Goal: Task Accomplishment & Management: Manage account settings

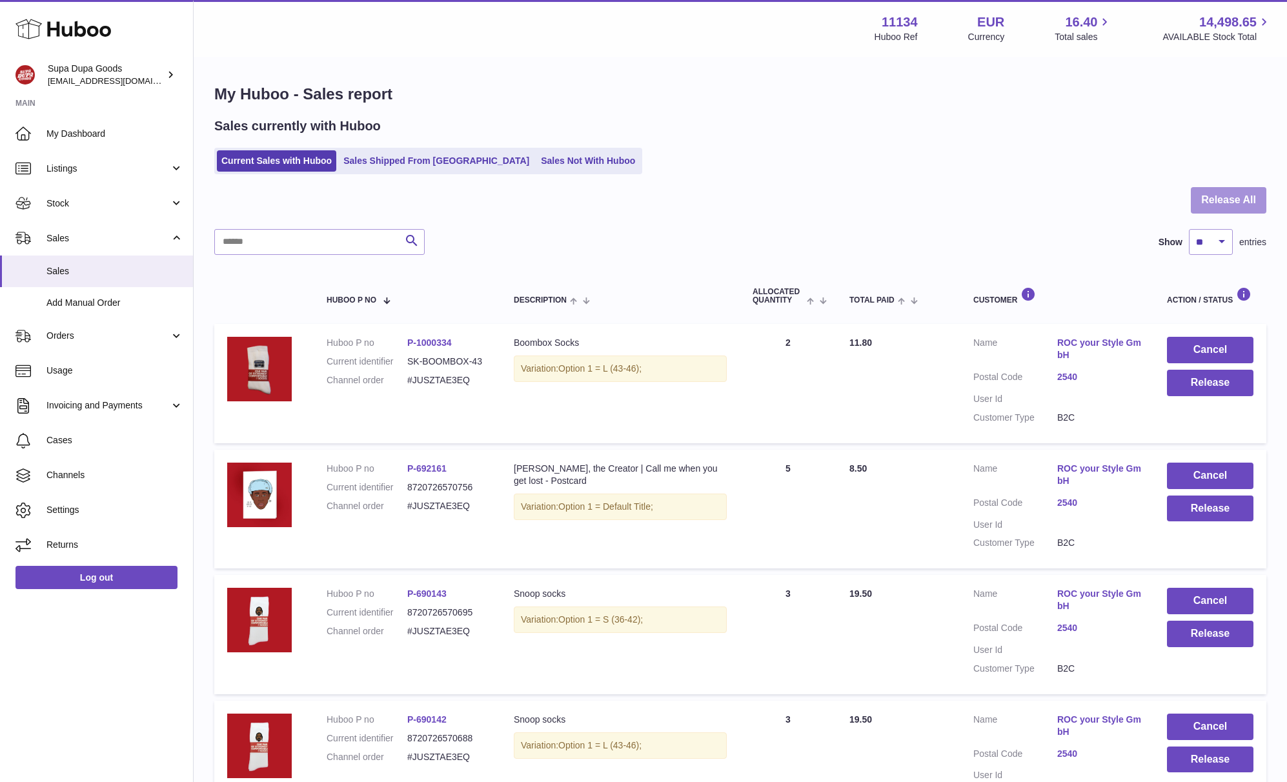
click at [1242, 199] on button "Release All" at bounding box center [1228, 200] width 75 height 26
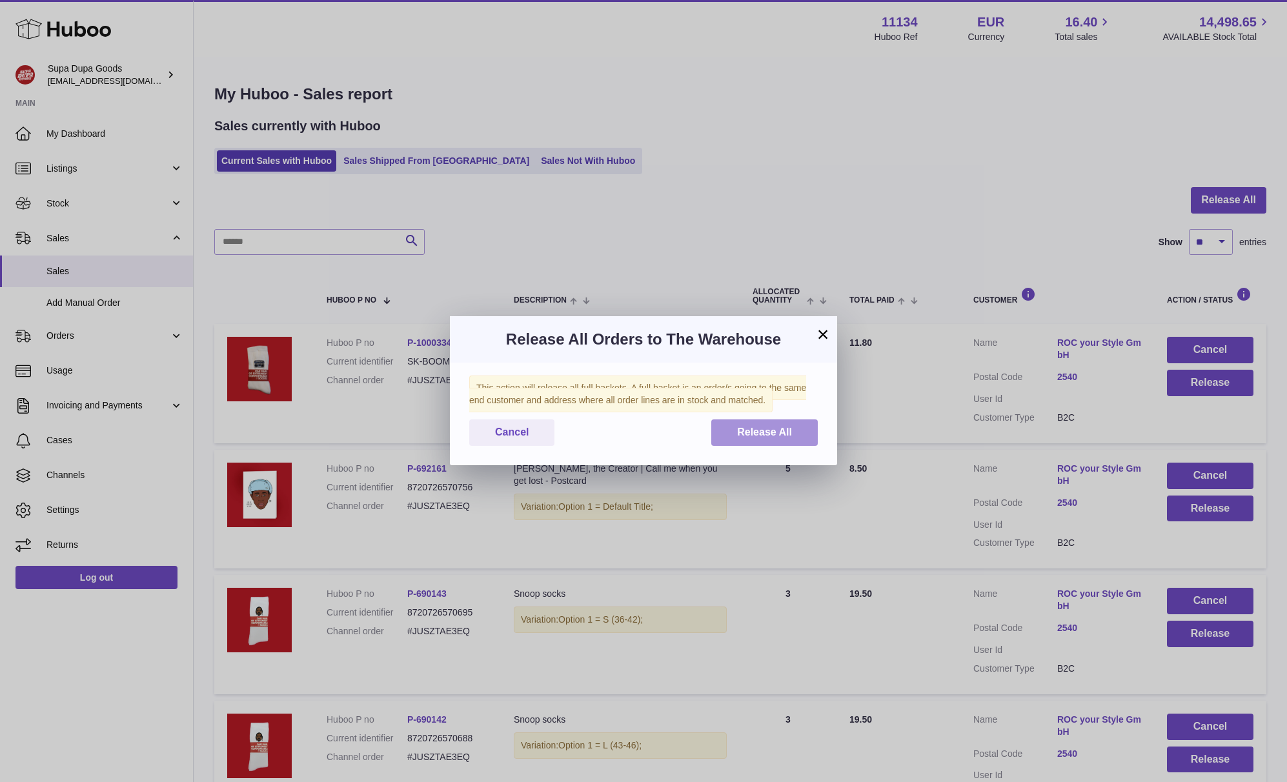
click at [780, 431] on span "Release All" at bounding box center [764, 432] width 55 height 11
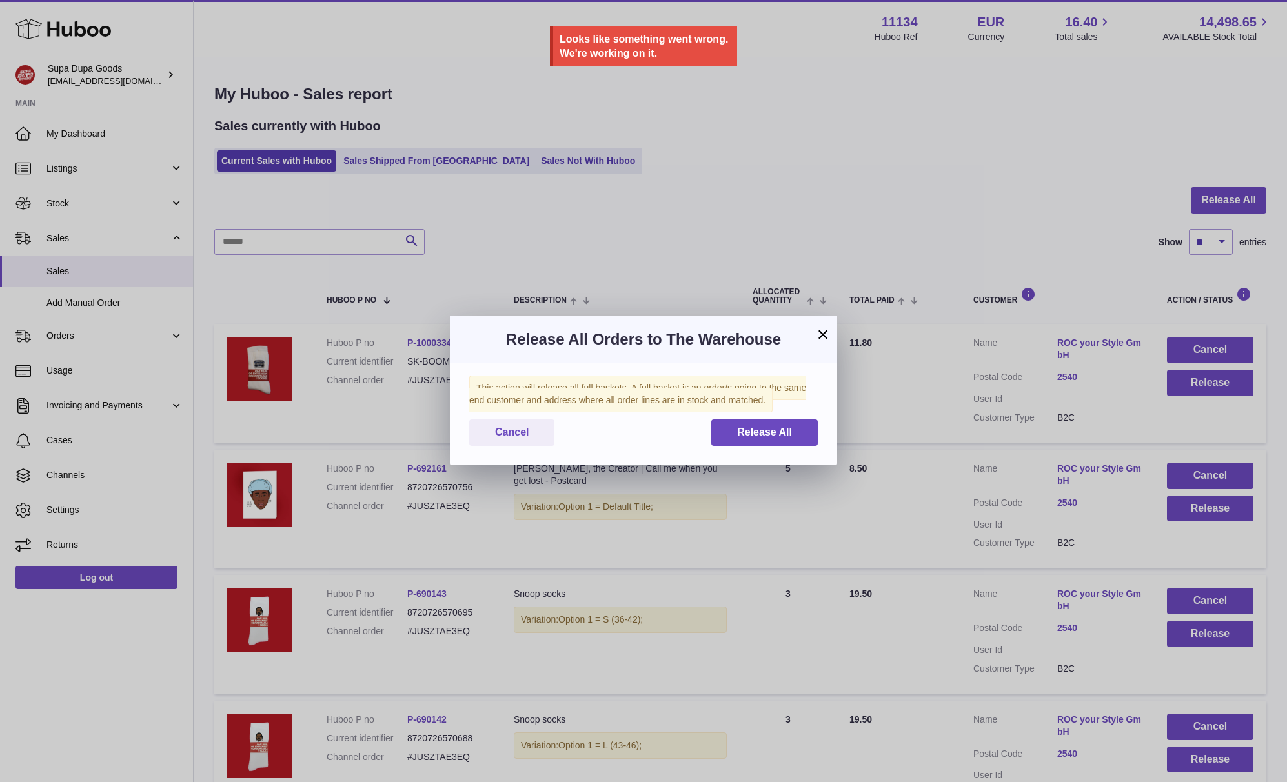
click at [663, 197] on div "× Release All Orders to The Warehouse This action will release all full baskets…" at bounding box center [643, 391] width 1287 height 782
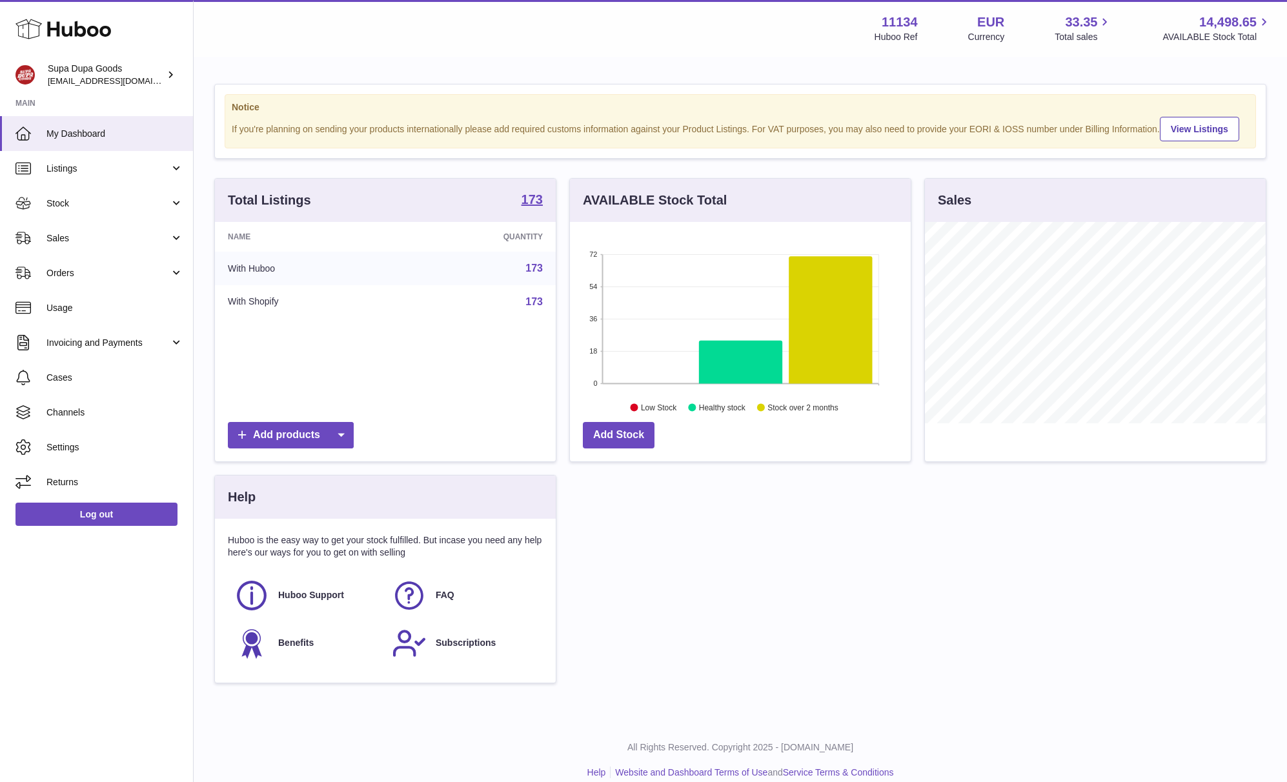
scroll to position [201, 341]
click at [102, 241] on span "Sales" at bounding box center [107, 238] width 123 height 12
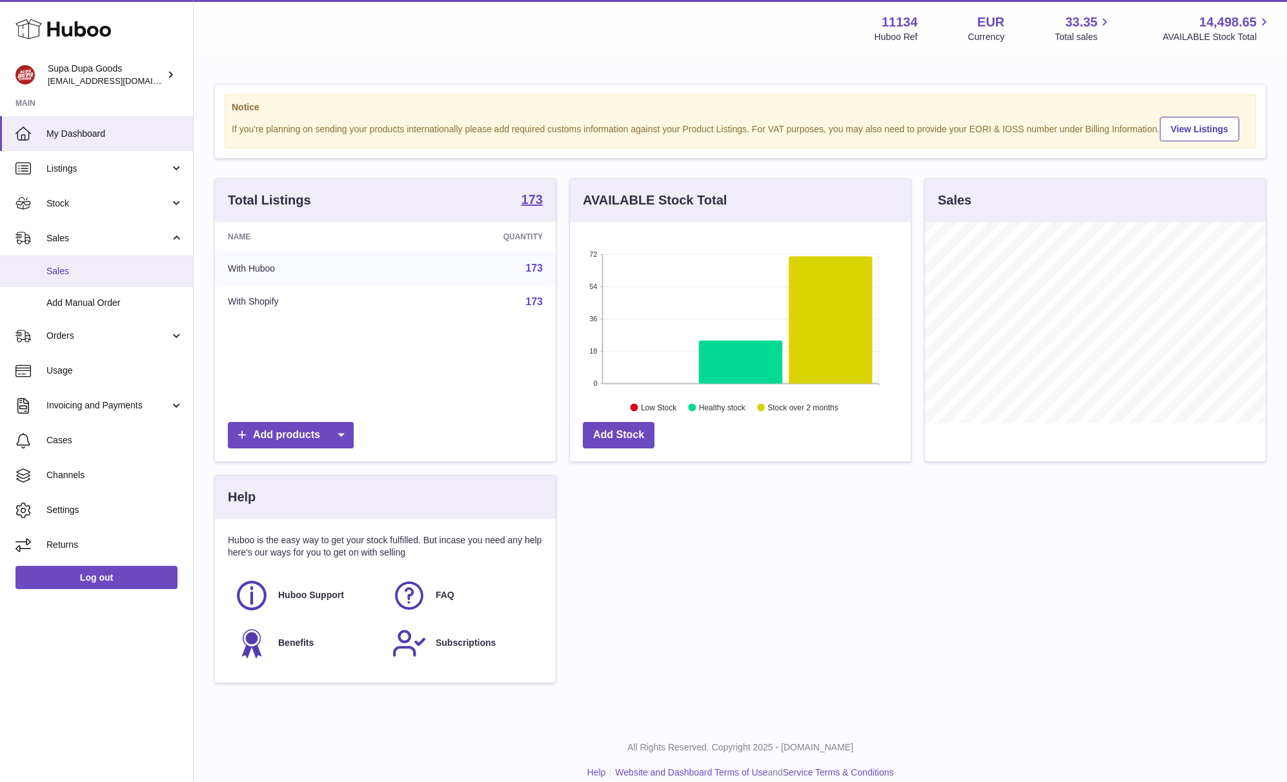
click at [75, 276] on span "Sales" at bounding box center [114, 271] width 137 height 12
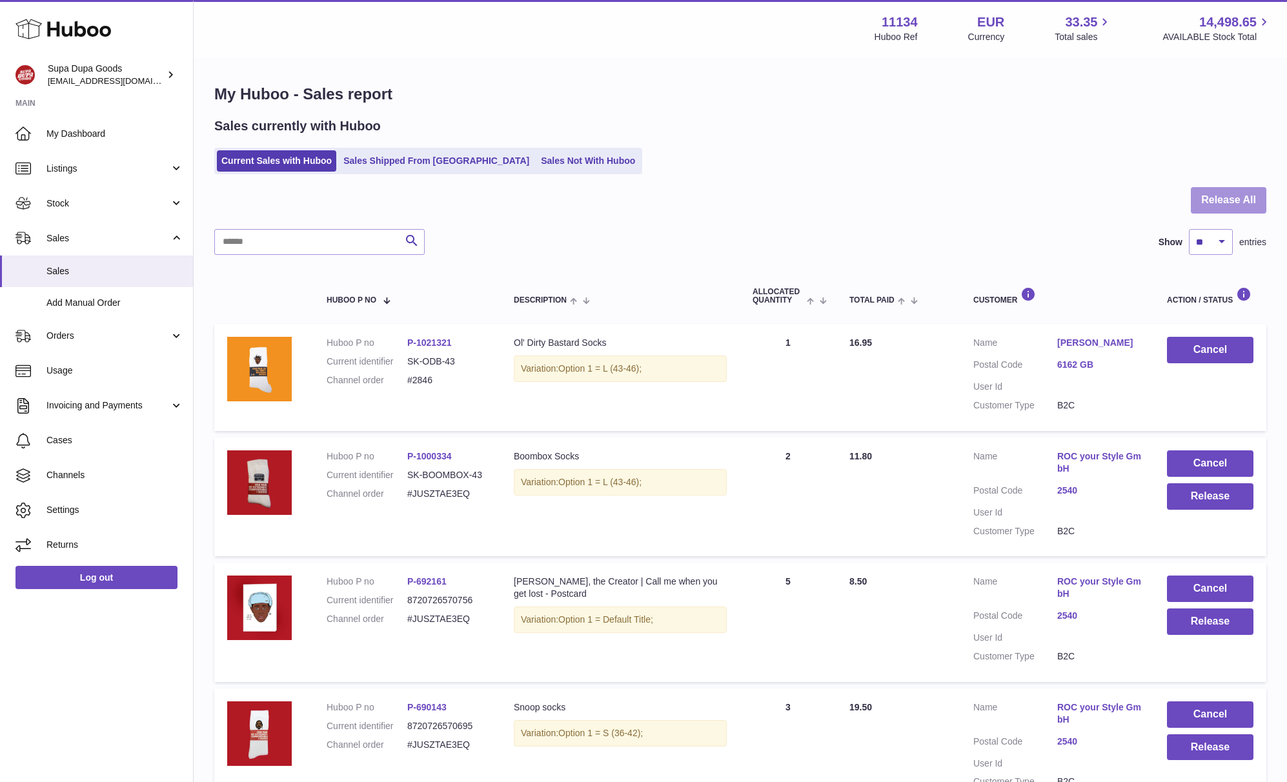
click at [1245, 199] on button "Release All" at bounding box center [1228, 200] width 75 height 26
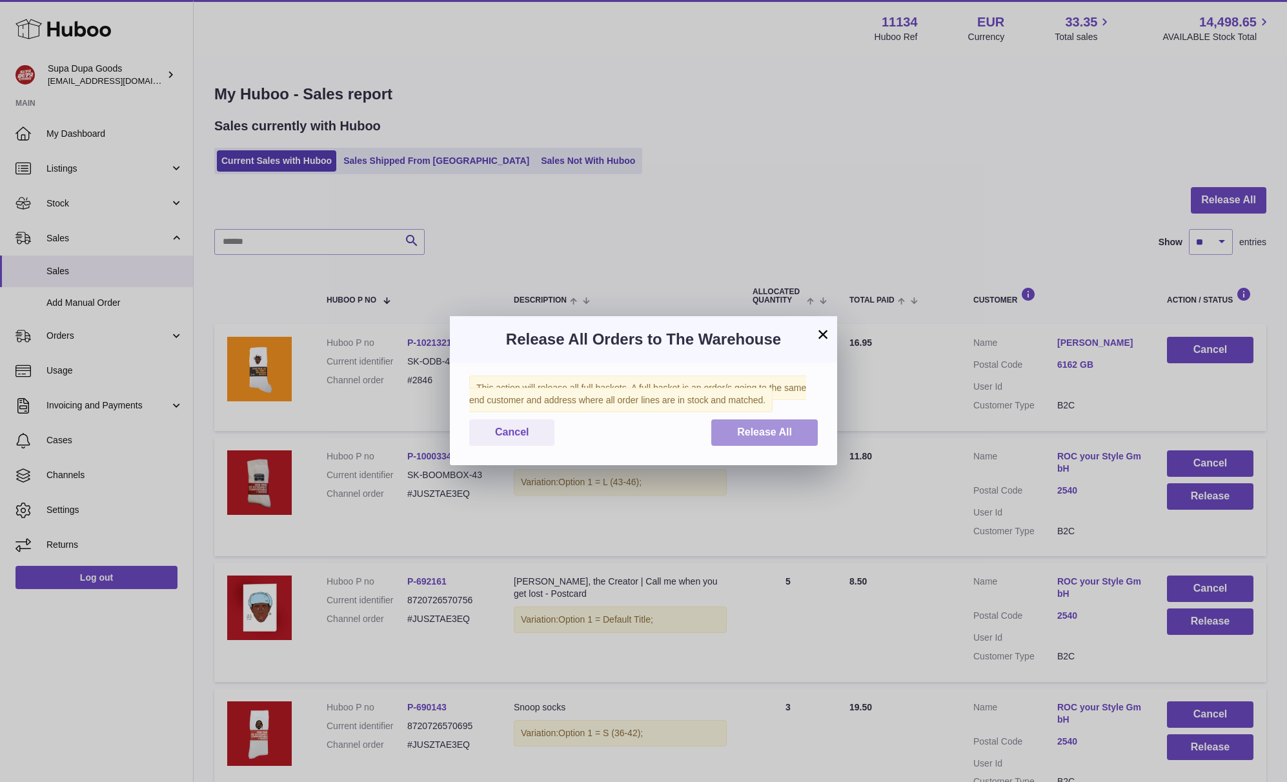
click at [791, 430] on span "Release All" at bounding box center [764, 432] width 55 height 11
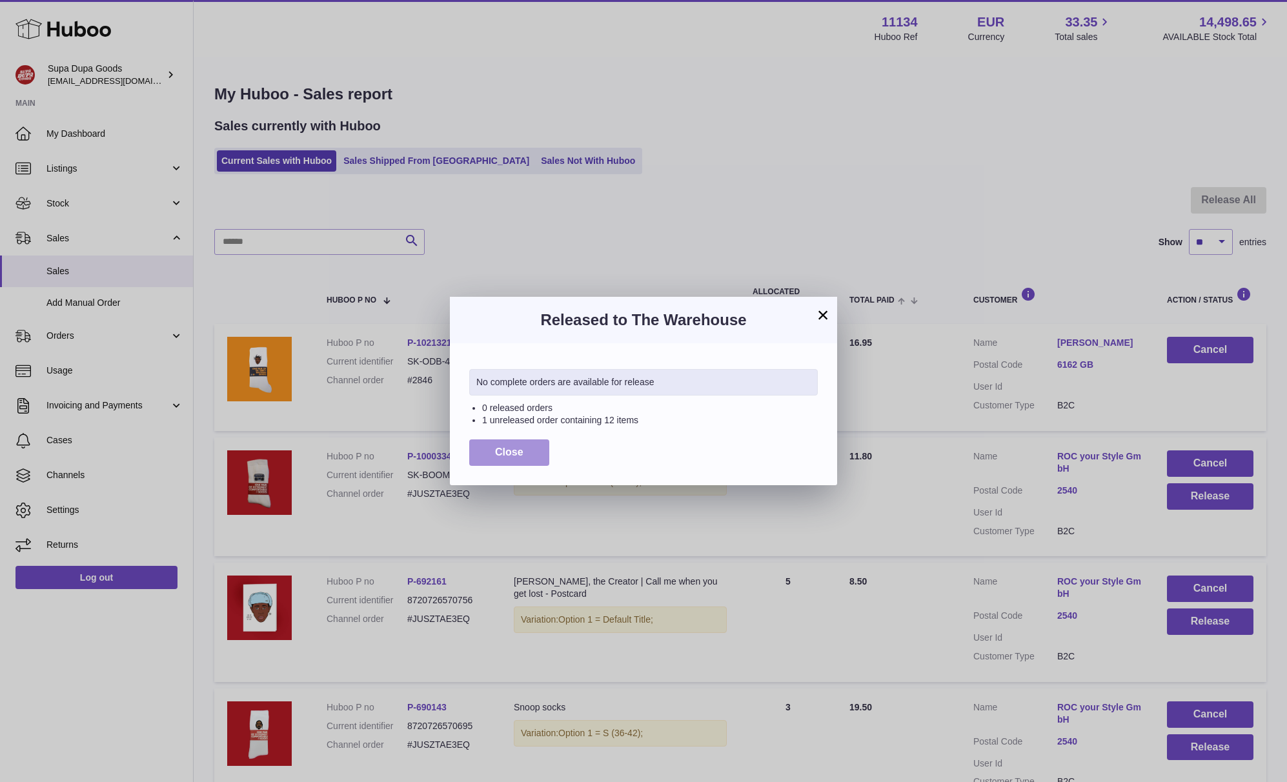
click at [512, 458] on button "Close" at bounding box center [509, 452] width 80 height 26
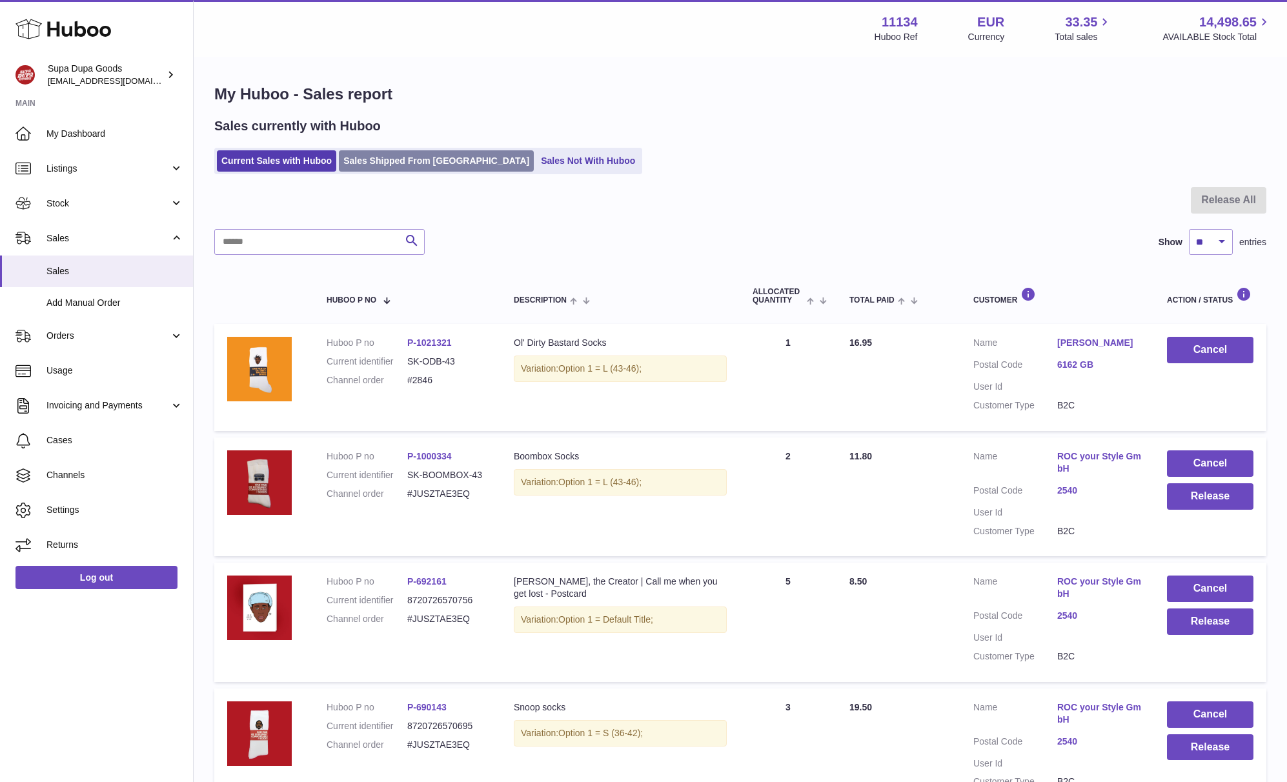
click at [370, 163] on link "Sales Shipped From [GEOGRAPHIC_DATA]" at bounding box center [436, 160] width 195 height 21
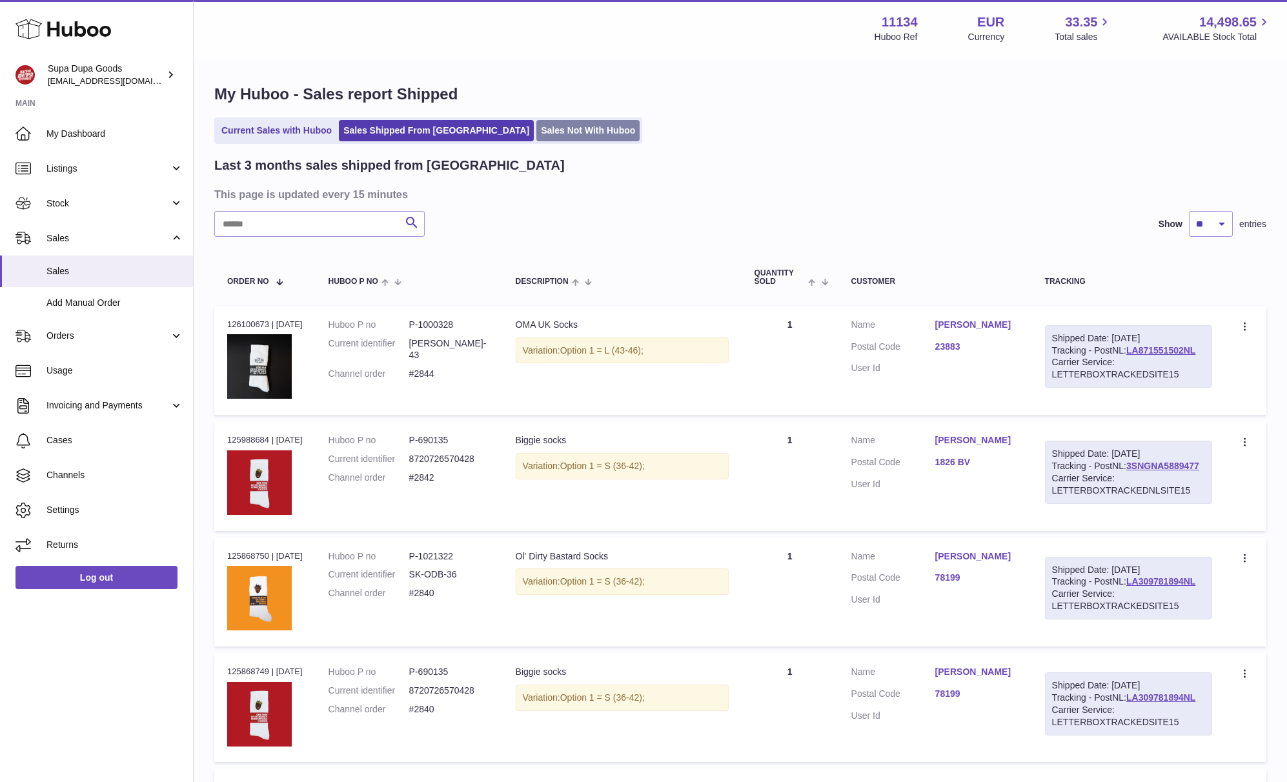
click at [540, 131] on link "Sales Not With Huboo" at bounding box center [587, 130] width 103 height 21
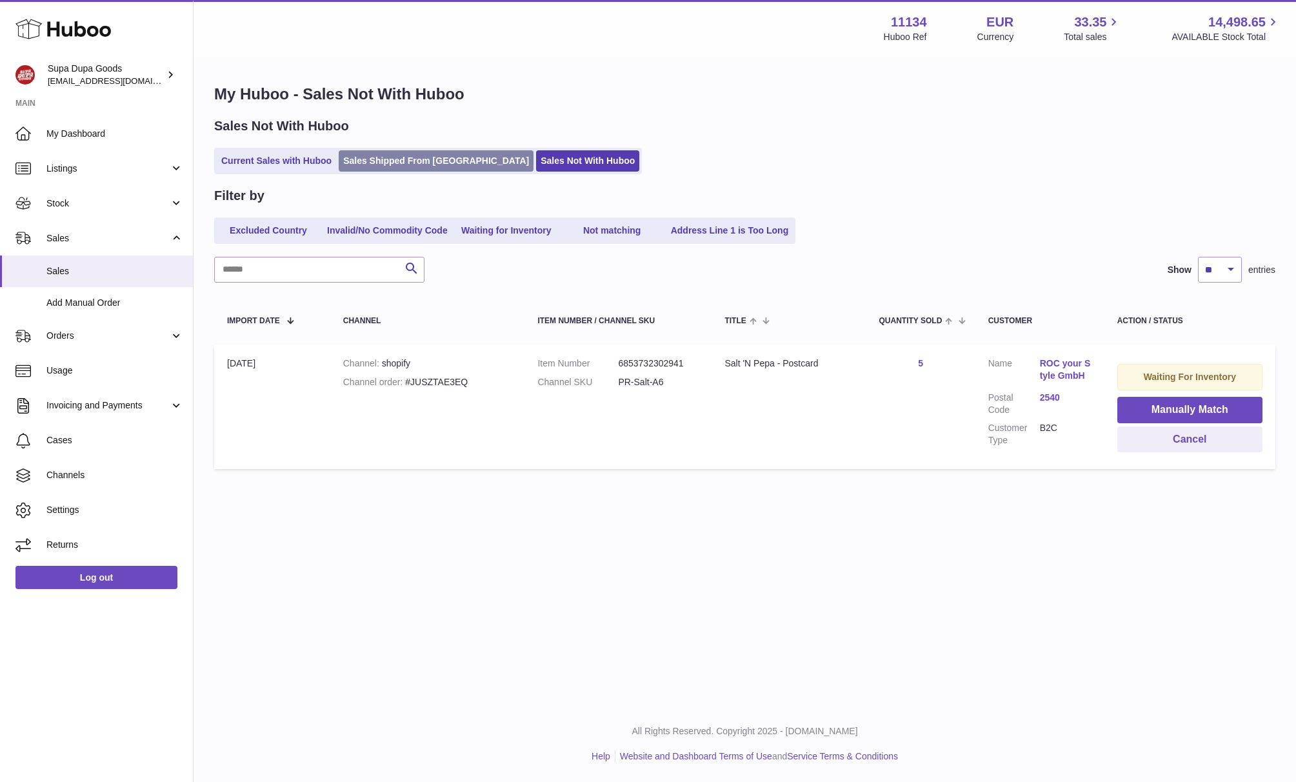
click at [410, 160] on link "Sales Shipped From [GEOGRAPHIC_DATA]" at bounding box center [436, 160] width 195 height 21
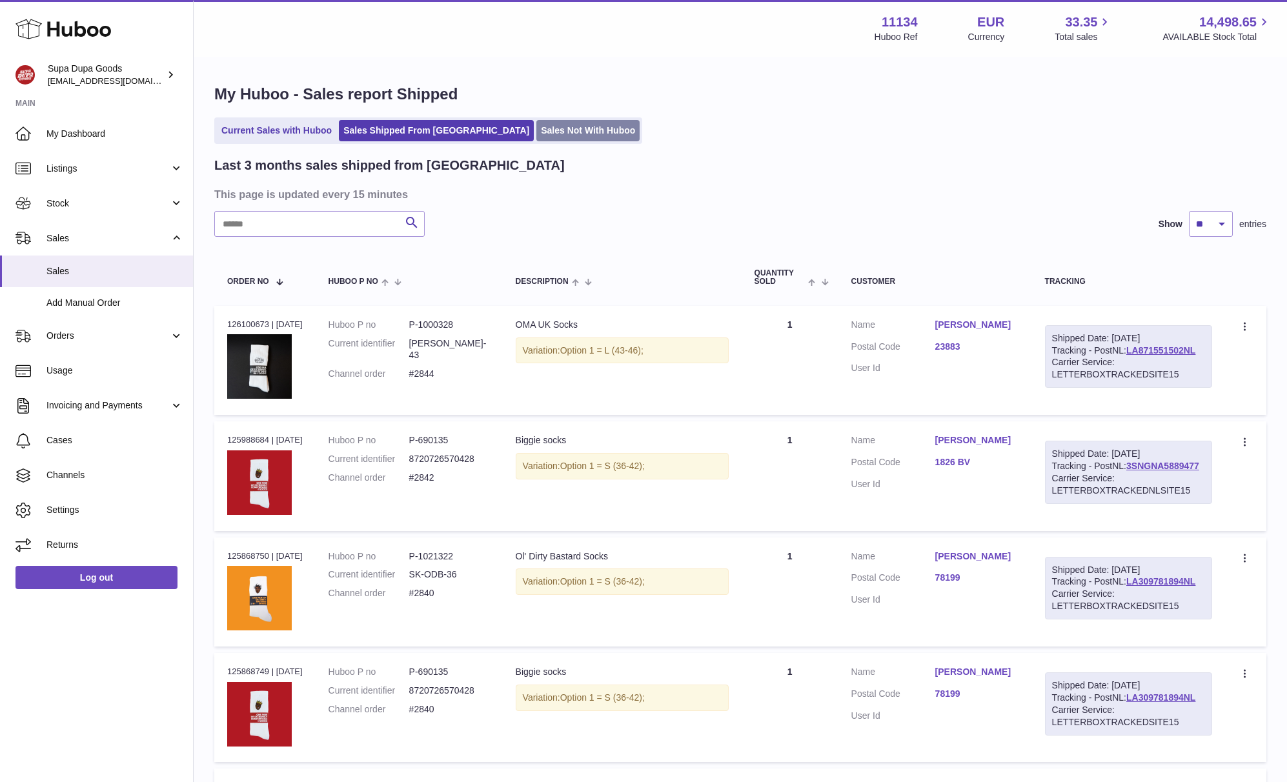
click at [536, 139] on link "Sales Not With Huboo" at bounding box center [587, 130] width 103 height 21
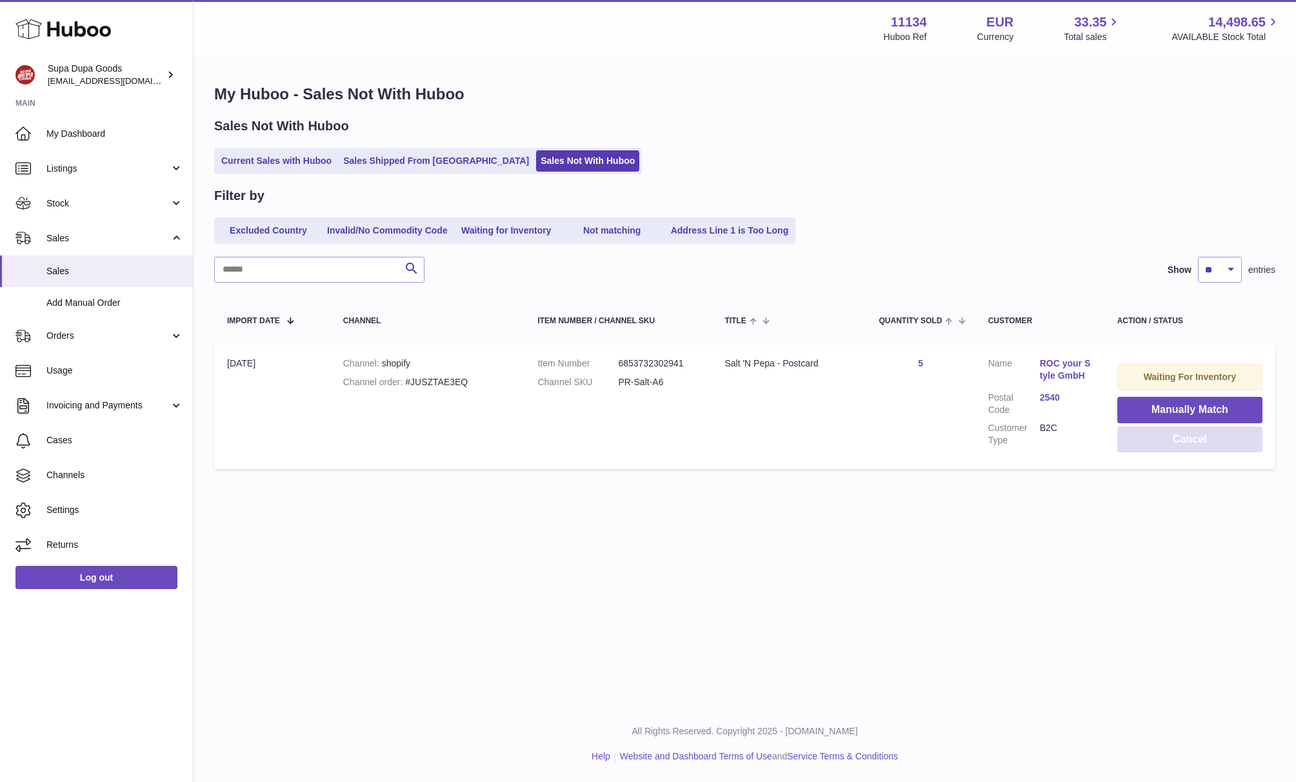
click at [1184, 445] on button "Cancel" at bounding box center [1190, 440] width 145 height 26
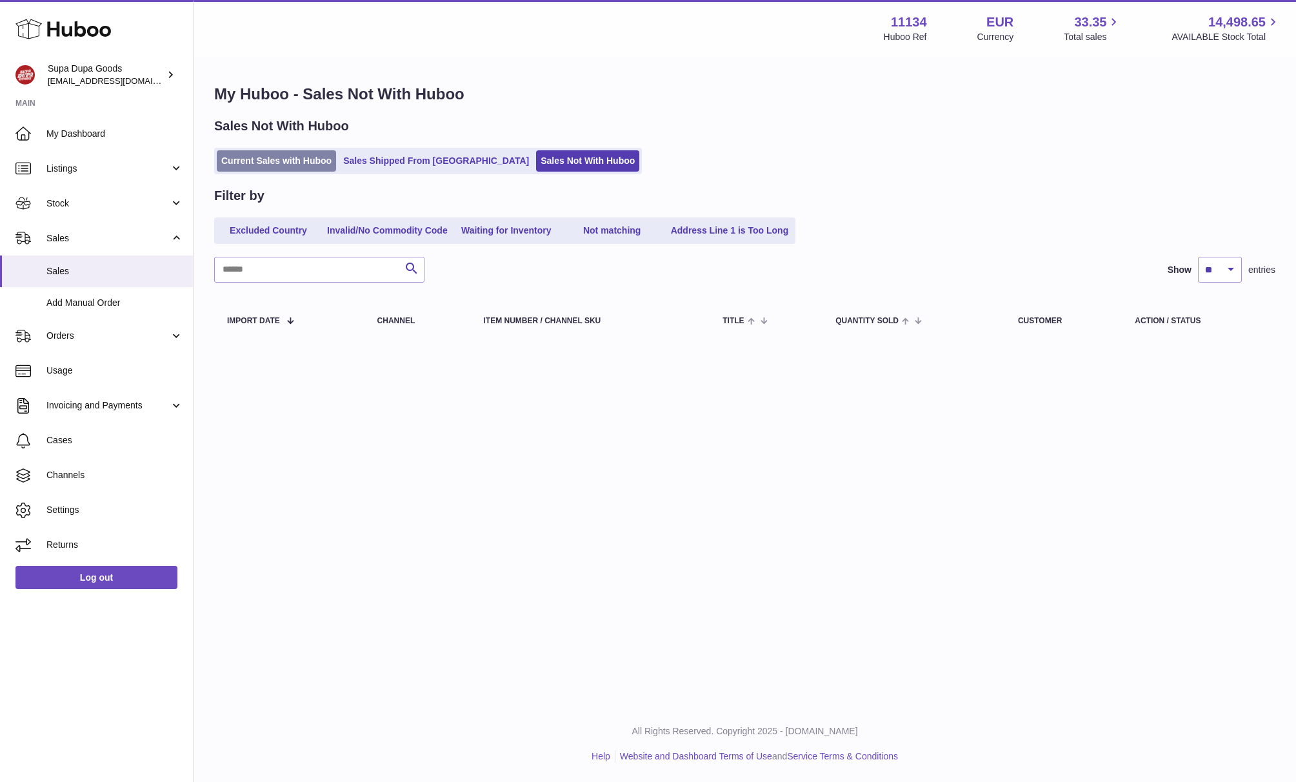
click at [265, 165] on link "Current Sales with Huboo" at bounding box center [276, 160] width 119 height 21
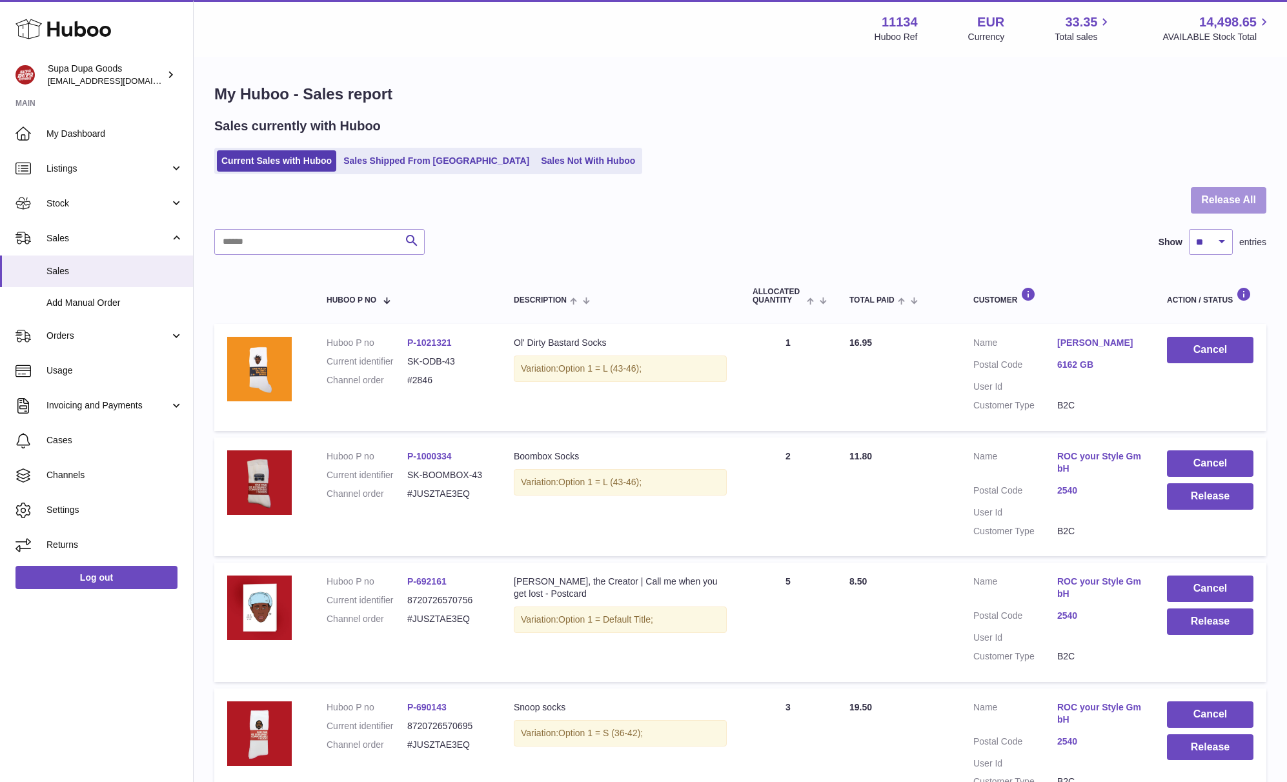
click at [1243, 201] on button "Release All" at bounding box center [1228, 200] width 75 height 26
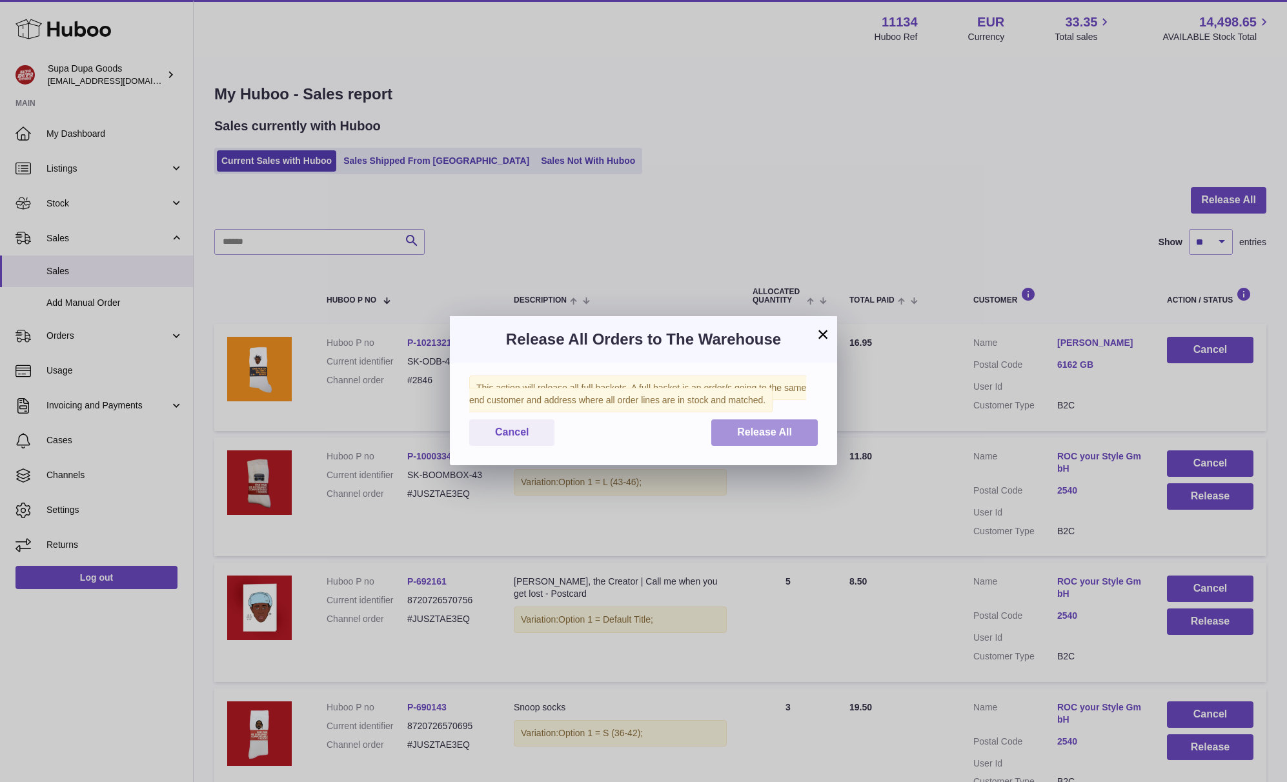
click at [776, 430] on span "Release All" at bounding box center [764, 432] width 55 height 11
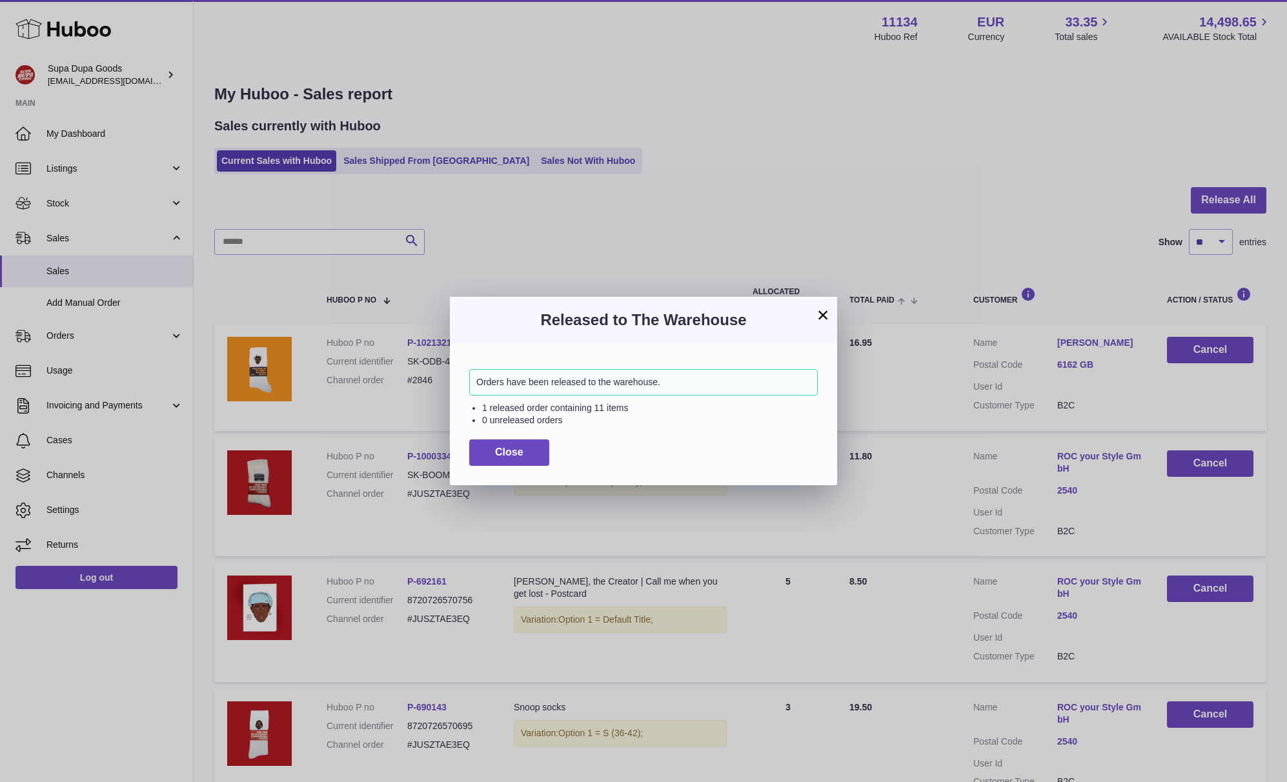
click at [824, 317] on button "×" at bounding box center [822, 314] width 15 height 15
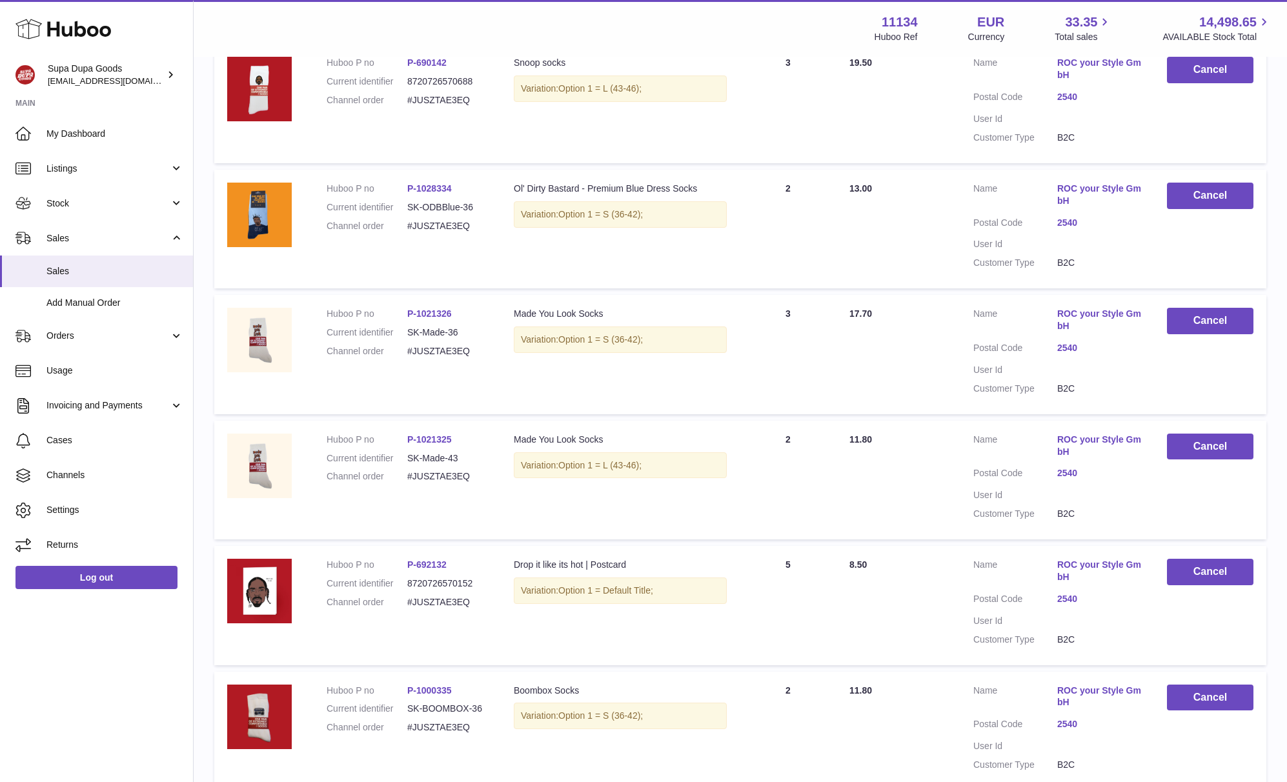
scroll to position [920, 0]
